Goal: Transaction & Acquisition: Purchase product/service

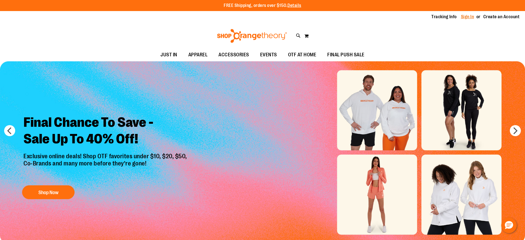
click at [471, 17] on link "Sign In" at bounding box center [467, 17] width 13 height 6
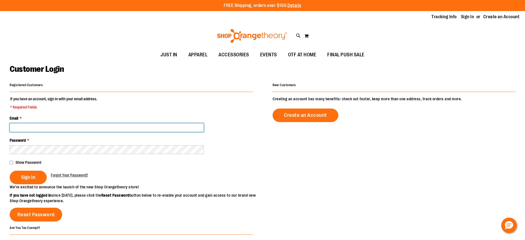
click at [103, 127] on input "Email *" at bounding box center [107, 127] width 194 height 9
type input "**********"
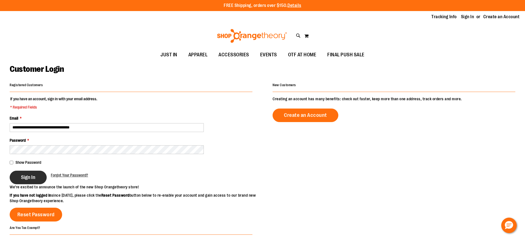
click at [28, 178] on span "Sign In" at bounding box center [28, 177] width 14 height 6
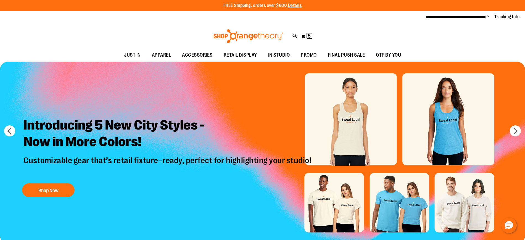
click at [311, 39] on div "My Cart 5 5 items My Cart 5 My Cart Close Recently added item(s) Promo Splat St…" at bounding box center [307, 36] width 12 height 9
click at [303, 35] on button "My Cart 5 5 items" at bounding box center [307, 36] width 12 height 9
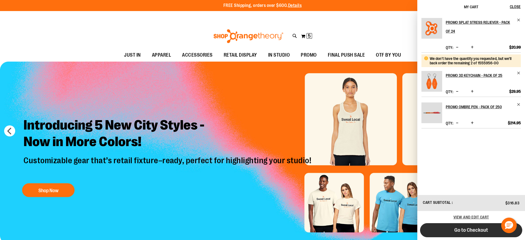
click at [457, 227] on span "Go to Checkout" at bounding box center [471, 230] width 34 height 6
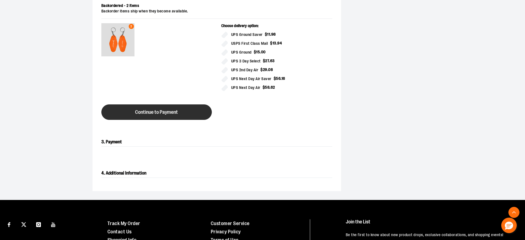
click at [196, 113] on button "Continue to Payment" at bounding box center [156, 111] width 110 height 15
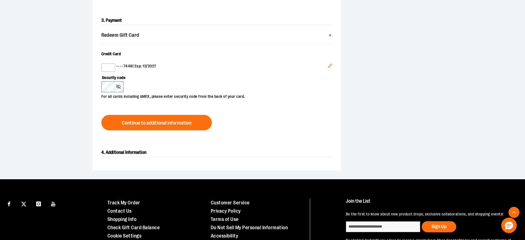
scroll to position [90, 0]
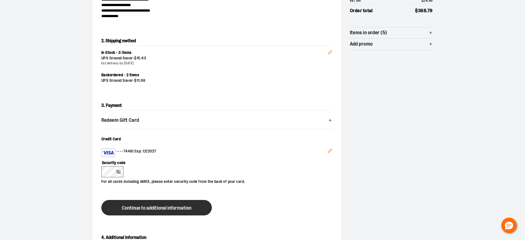
click at [144, 209] on span "Continue to additional information" at bounding box center [157, 208] width 70 height 5
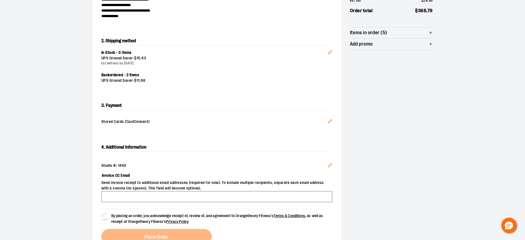
scroll to position [133, 0]
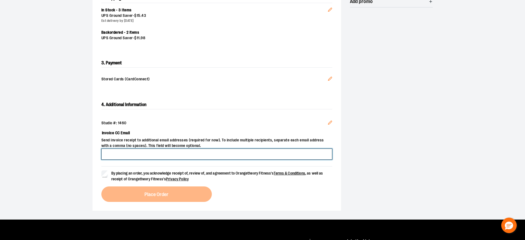
click at [226, 156] on input "Invoice CC Email" at bounding box center [216, 154] width 231 height 11
type input "**********"
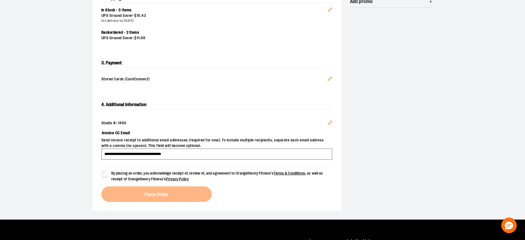
click at [135, 172] on span "By placing an order, you acknowledge receipt of, review of, and agreement to Or…" at bounding box center [217, 176] width 212 height 10
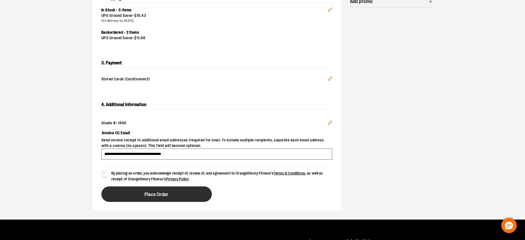
click at [153, 193] on span "Place Order" at bounding box center [156, 194] width 24 height 5
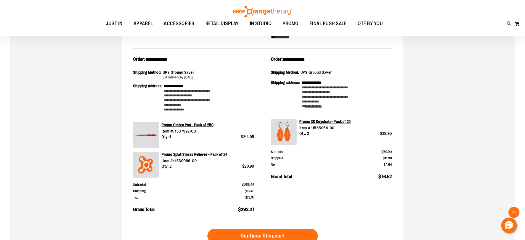
scroll to position [120, 0]
